Goal: Check status: Check status

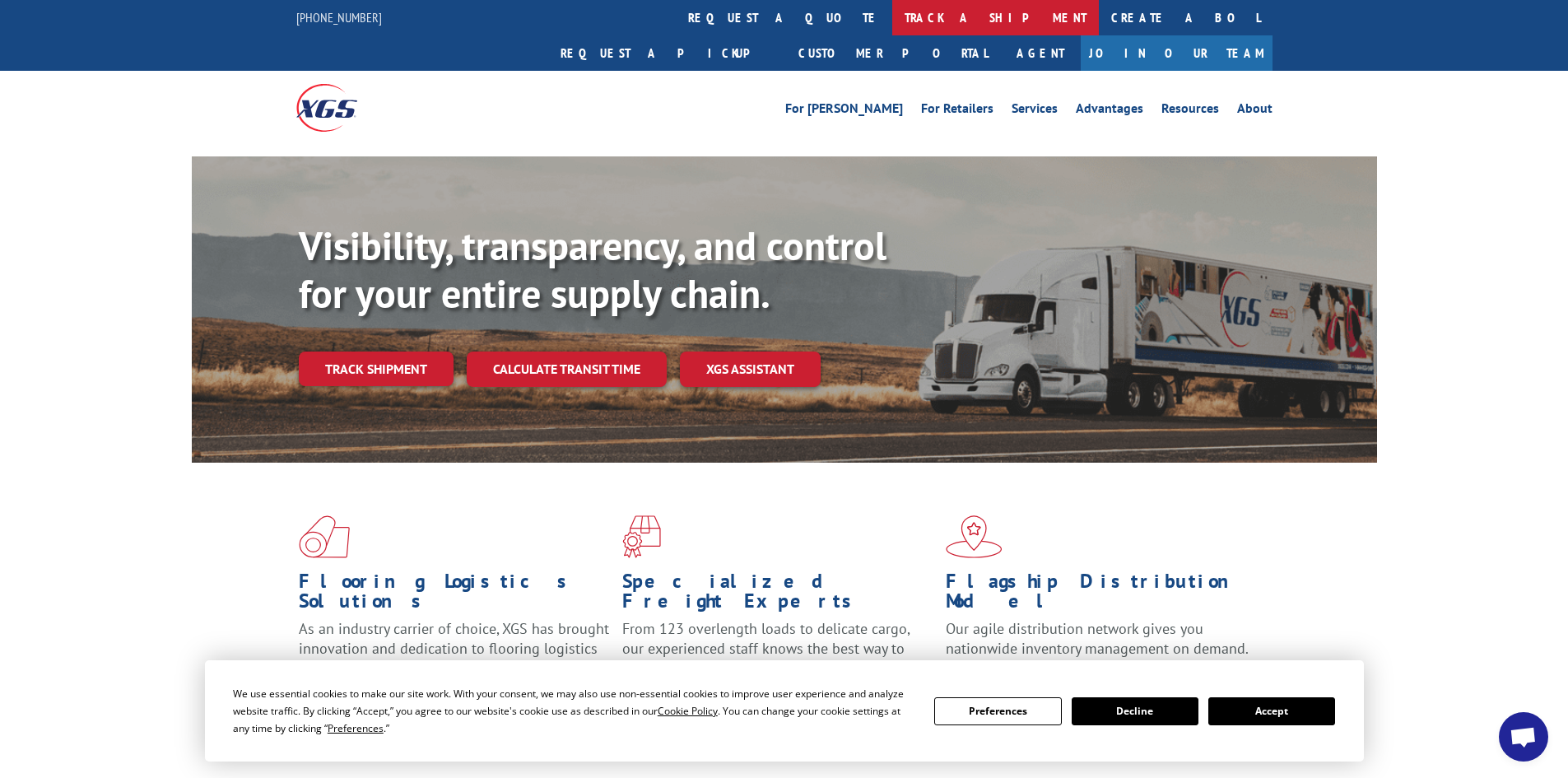
click at [893, 12] on link "track a shipment" at bounding box center [995, 17] width 207 height 35
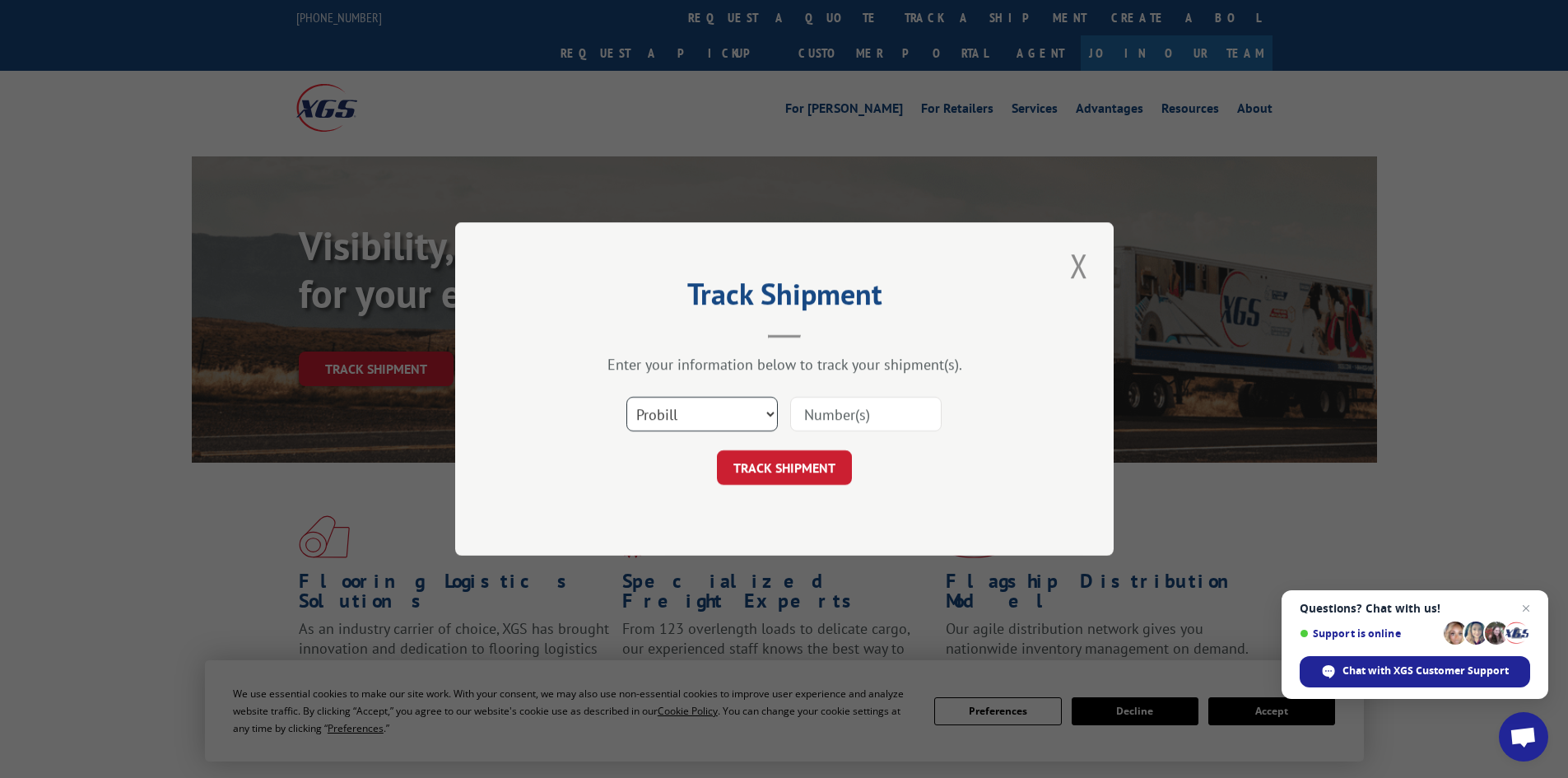
click at [770, 410] on select "Select category... Probill BOL PO" at bounding box center [701, 414] width 151 height 35
select select "bol"
click at [626, 397] on select "Select category... Probill BOL PO" at bounding box center [701, 414] width 151 height 35
paste input "4812191"
type input "4812191"
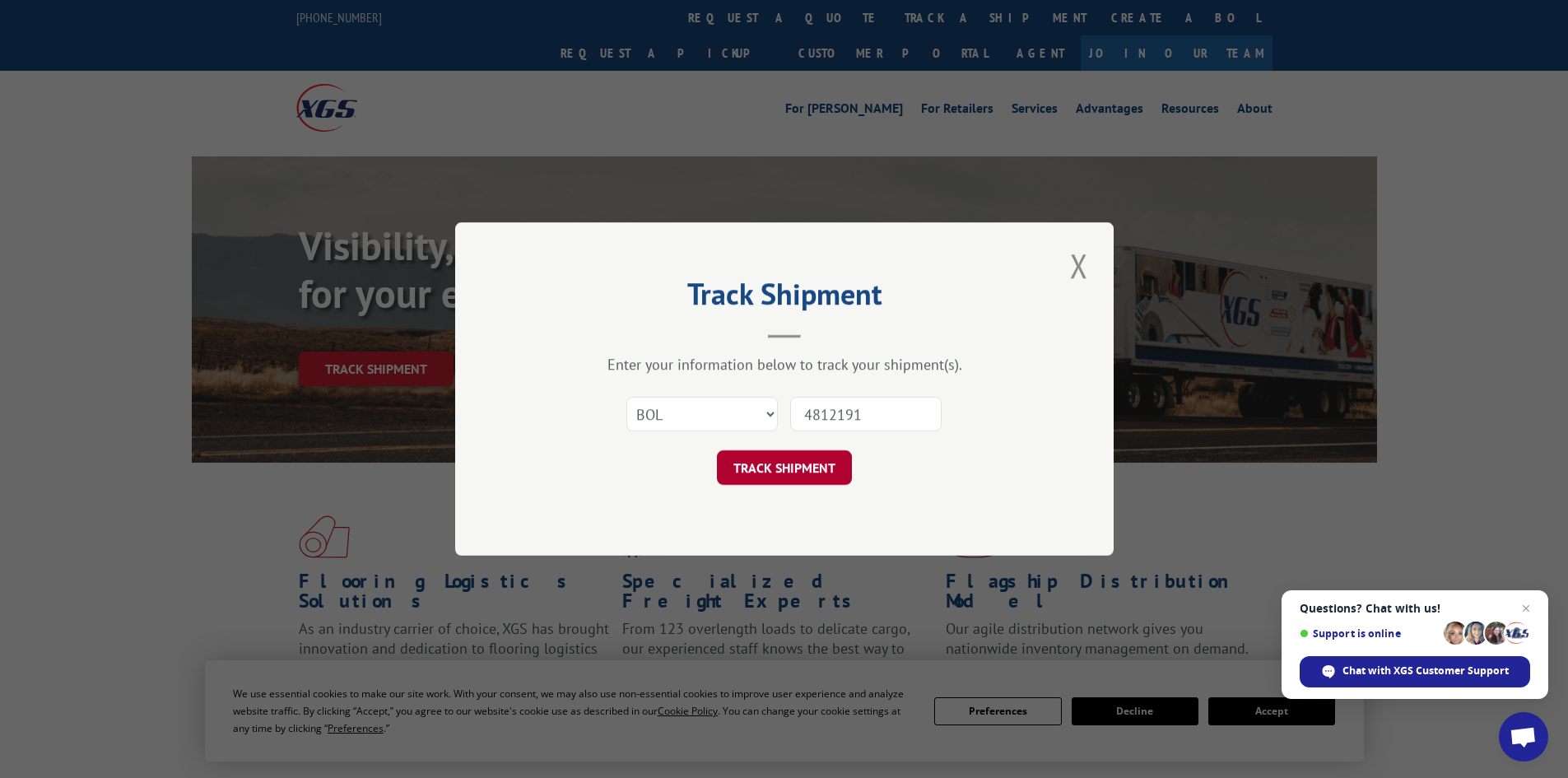
click at [779, 467] on button "TRACK SHIPMENT" at bounding box center [784, 468] width 135 height 35
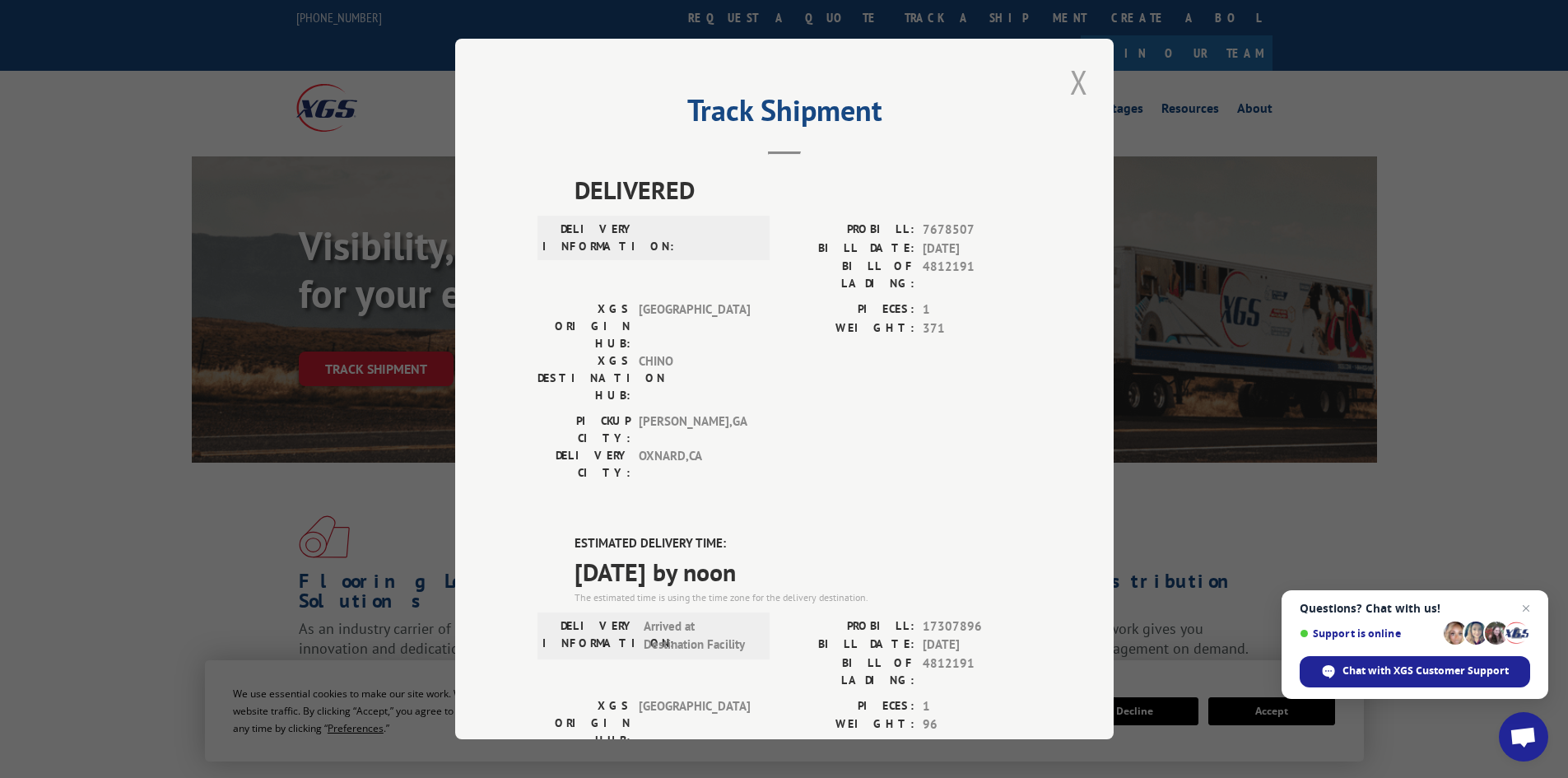
click at [1075, 75] on button "Close modal" at bounding box center [1079, 82] width 28 height 45
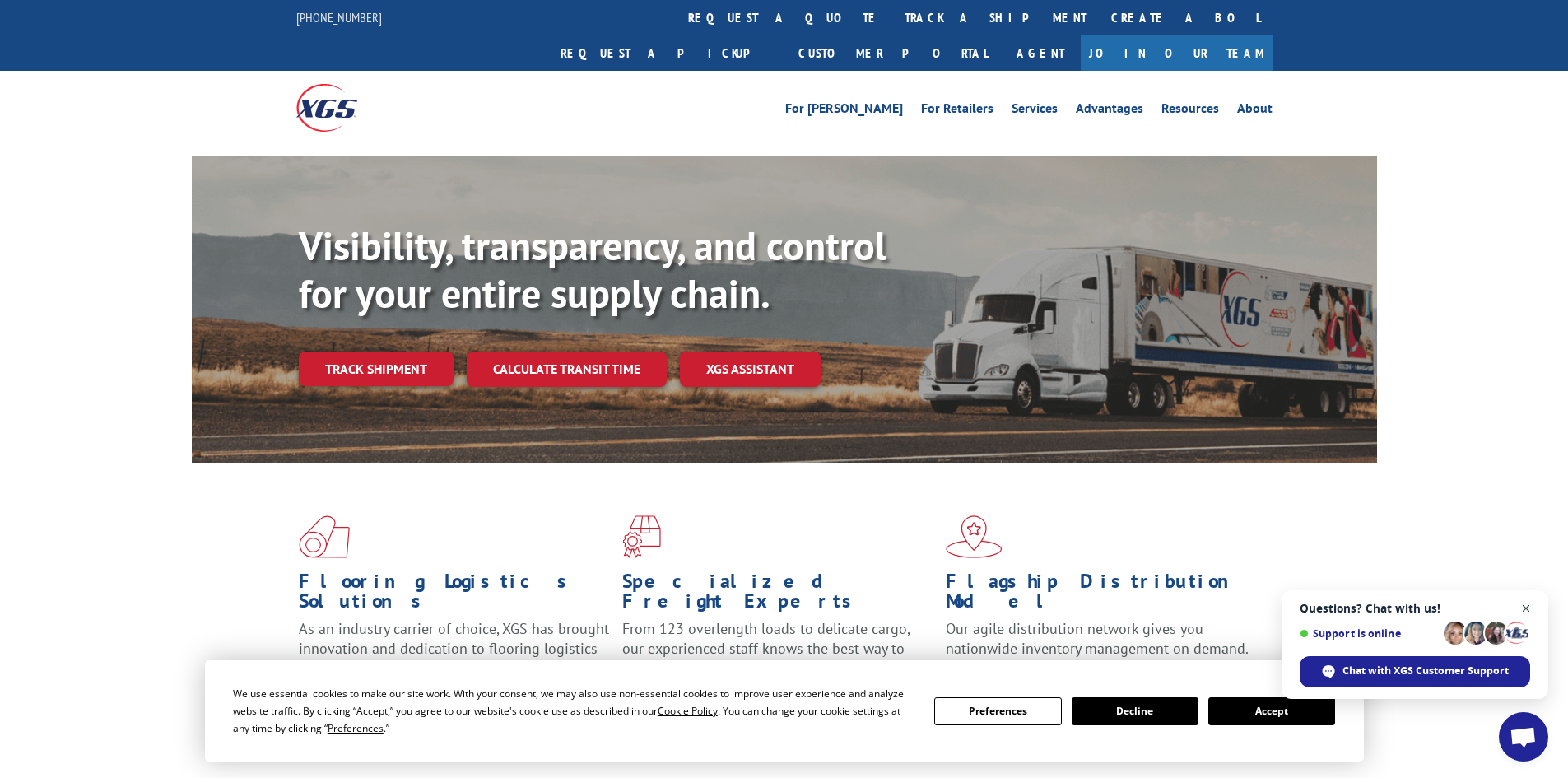
click at [1526, 607] on span "Open chat" at bounding box center [1526, 609] width 21 height 21
